Goal: Transaction & Acquisition: Purchase product/service

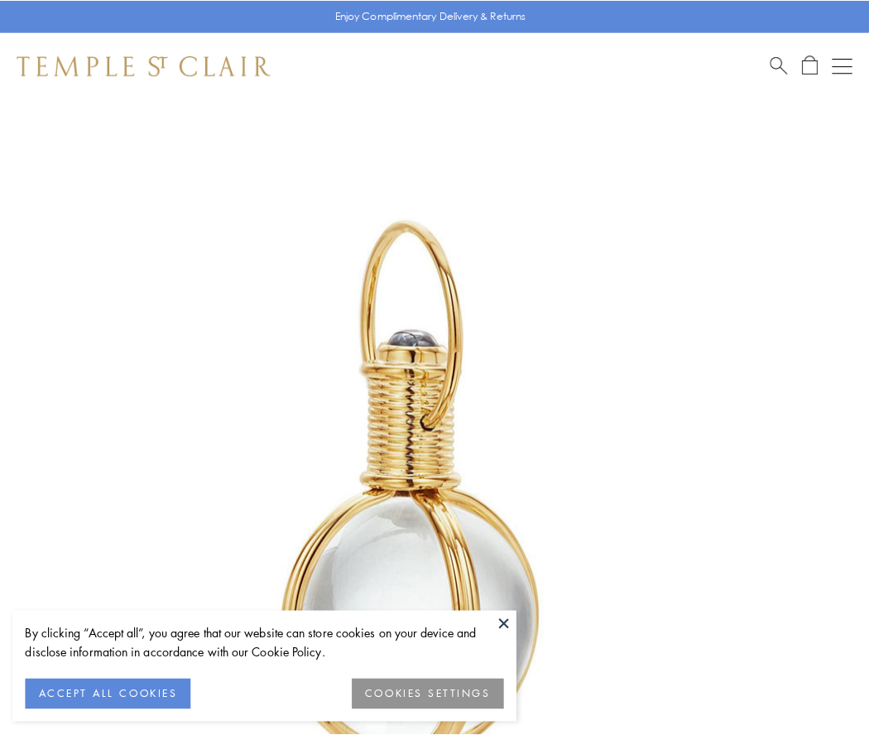
scroll to position [432, 0]
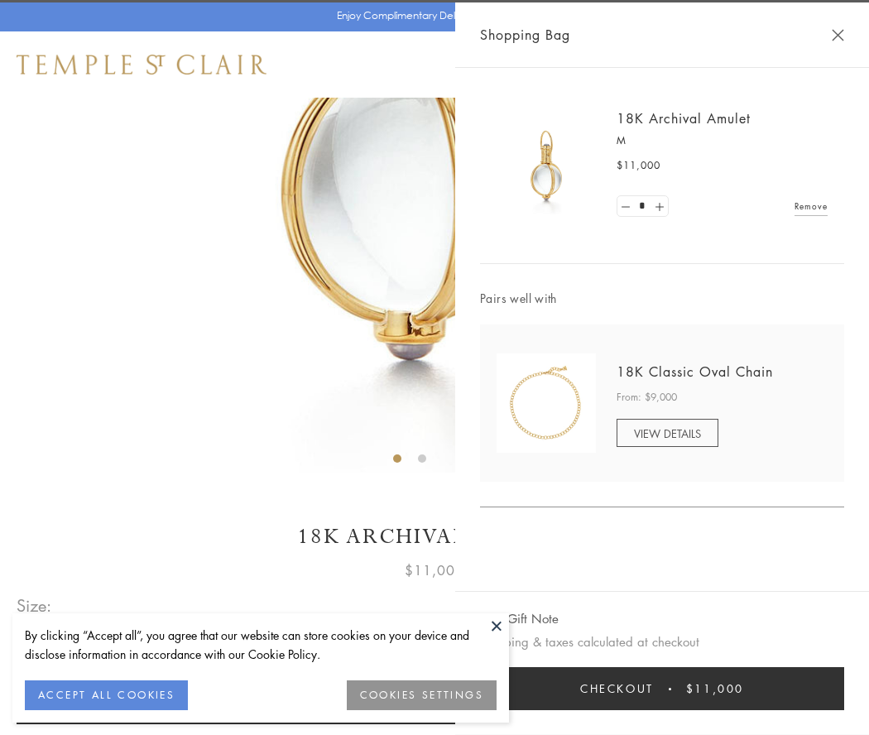
click at [662, 689] on button "Checkout $11,000" at bounding box center [662, 688] width 364 height 43
